Goal: Transaction & Acquisition: Purchase product/service

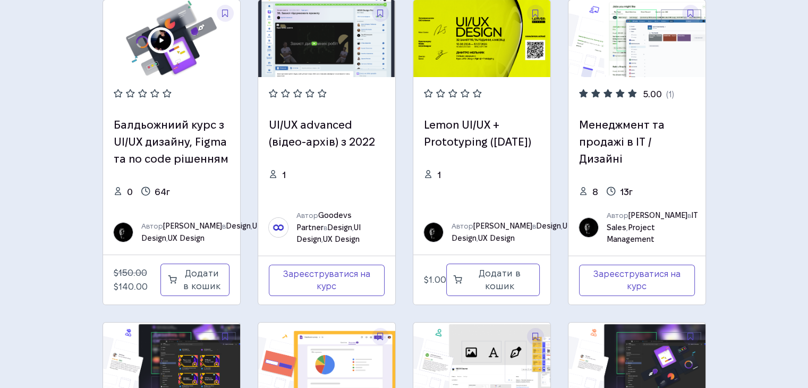
scroll to position [106, 0]
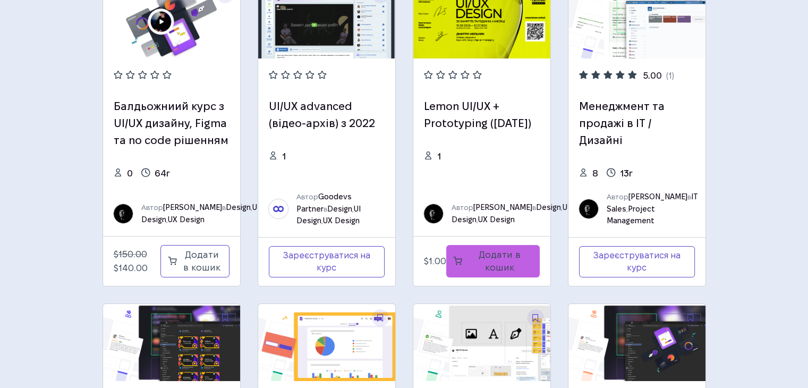
click at [509, 249] on link "Додати в кошик" at bounding box center [493, 261] width 94 height 32
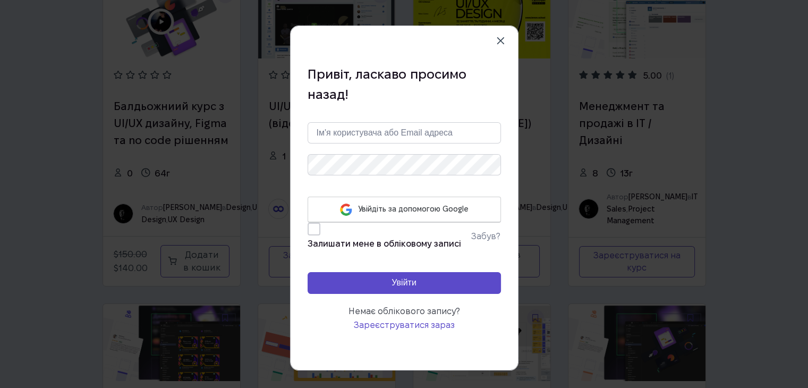
click at [488, 45] on div "Привіт, ласкаво просимо назад! Увійдіть за допомогою Google Залишати мене в обл…" at bounding box center [404, 198] width 193 height 318
click at [494, 41] on button at bounding box center [500, 40] width 17 height 17
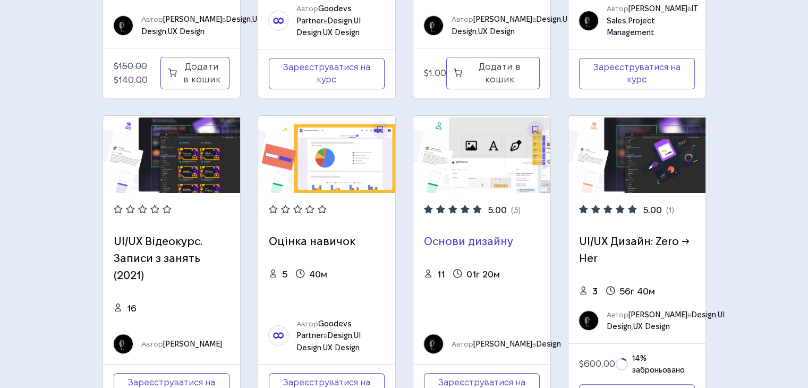
scroll to position [0, 0]
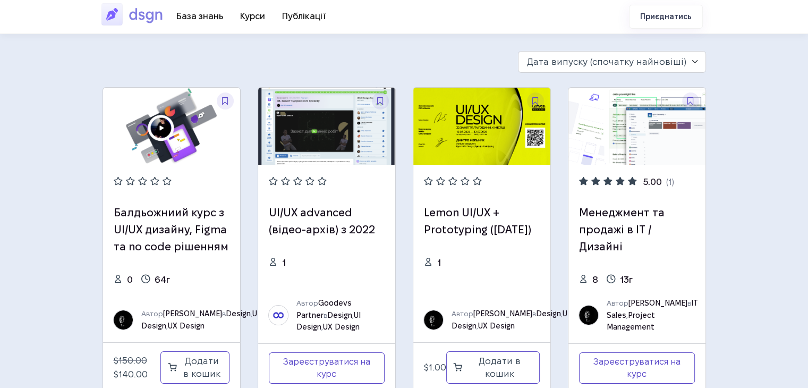
click at [640, 56] on div "Дата випуску (спочатку найновіші) Дата випуску (спочатку найновіші) Дата випуск…" at bounding box center [612, 62] width 188 height 22
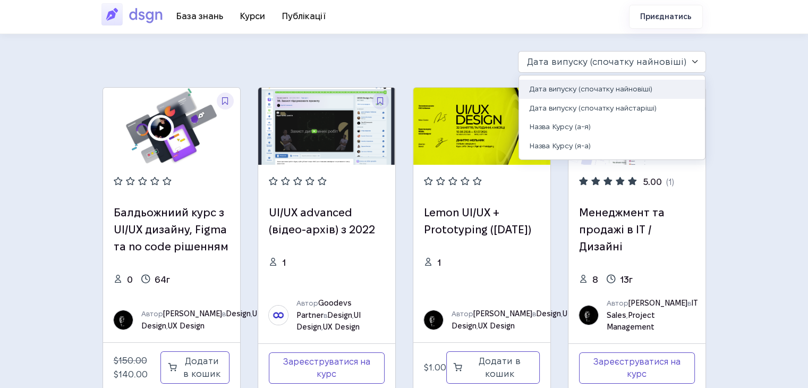
click at [640, 56] on div "Дата випуску (спочатку найновіші) Дата випуску (спочатку найновіші) Дата випуск…" at bounding box center [612, 62] width 188 height 22
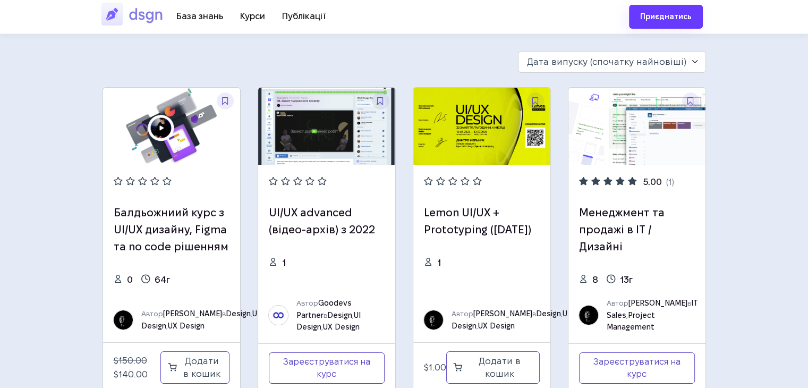
click at [667, 7] on link "Приєднатись" at bounding box center [666, 17] width 74 height 24
